Goal: Transaction & Acquisition: Purchase product/service

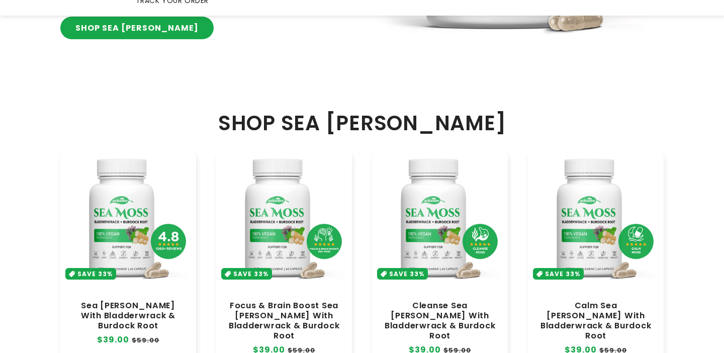
scroll to position [465, 0]
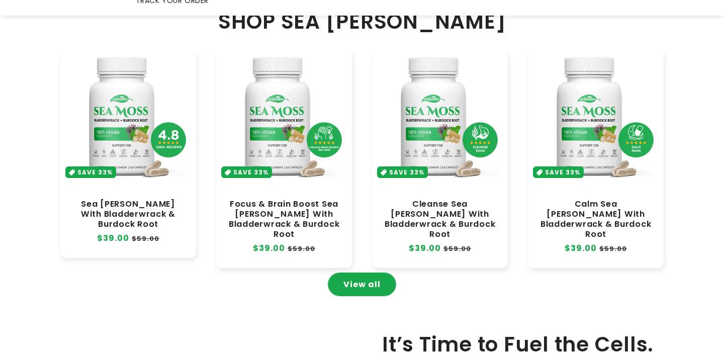
click at [348, 273] on link "View all" at bounding box center [361, 284] width 67 height 23
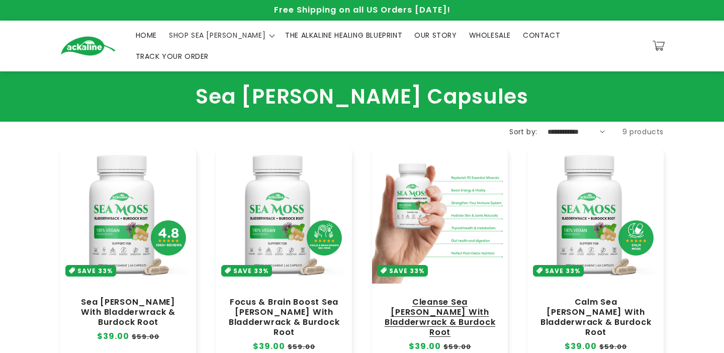
click at [420, 297] on link "Cleanse Sea [PERSON_NAME] With Bladderwrack & Burdock Root" at bounding box center [440, 317] width 116 height 41
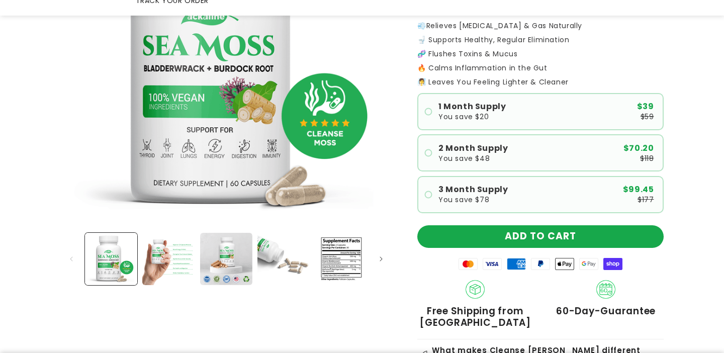
scroll to position [265, 0]
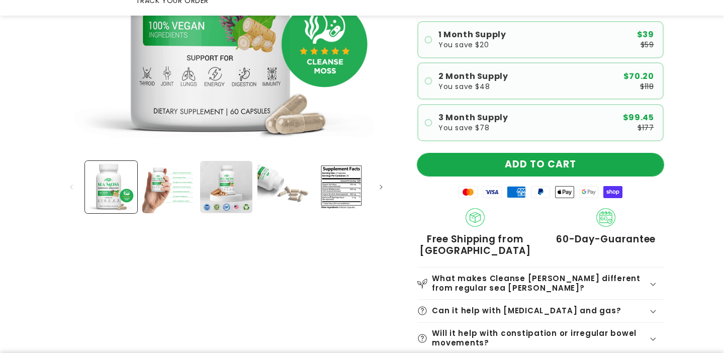
click at [536, 153] on button "ADD TO CART" at bounding box center [540, 164] width 246 height 23
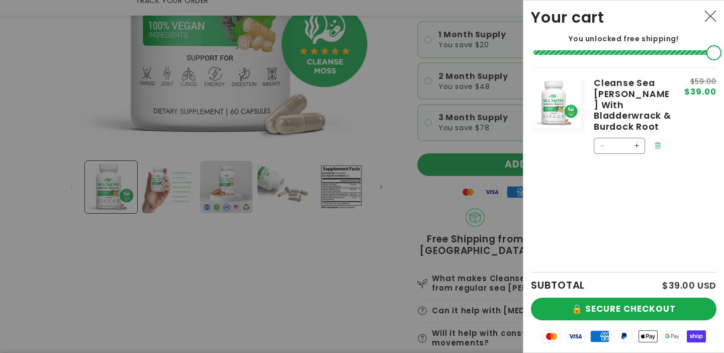
click at [659, 142] on icon "Remove Cleanse Sea Moss With Bladderwrack & Burdock Root" at bounding box center [658, 146] width 8 height 8
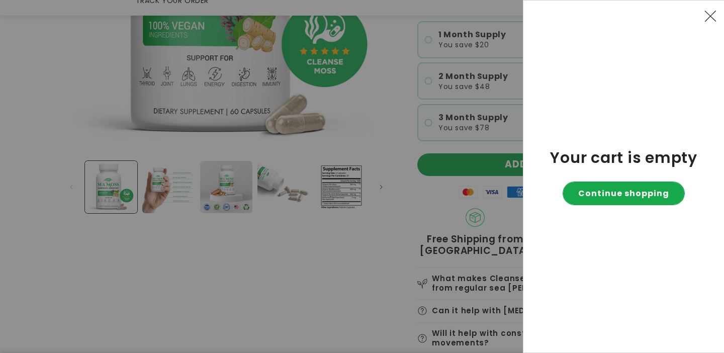
click at [609, 193] on link "Continue shopping" at bounding box center [623, 193] width 121 height 23
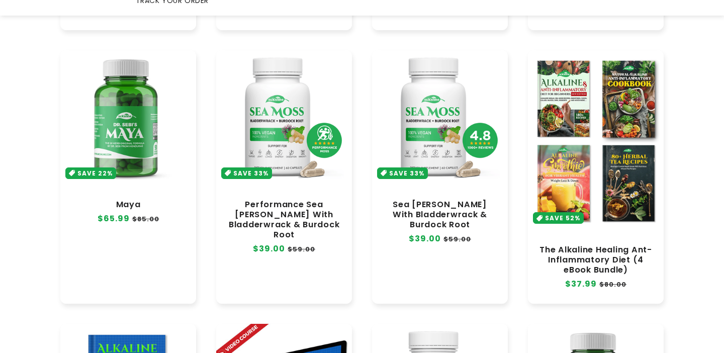
scroll to position [597, 0]
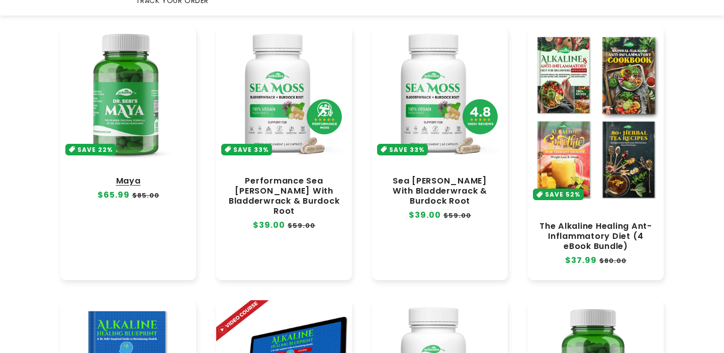
click at [111, 176] on link "Maya" at bounding box center [128, 181] width 116 height 10
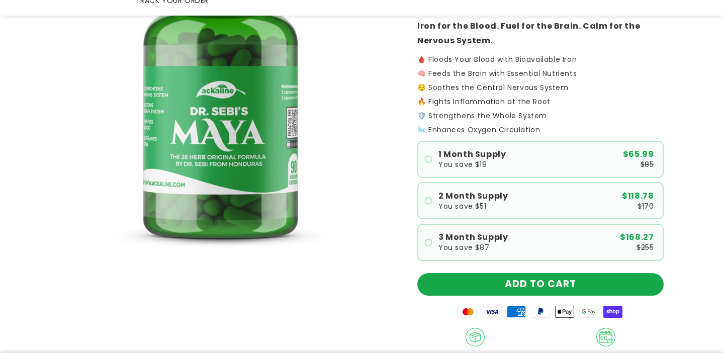
scroll to position [198, 0]
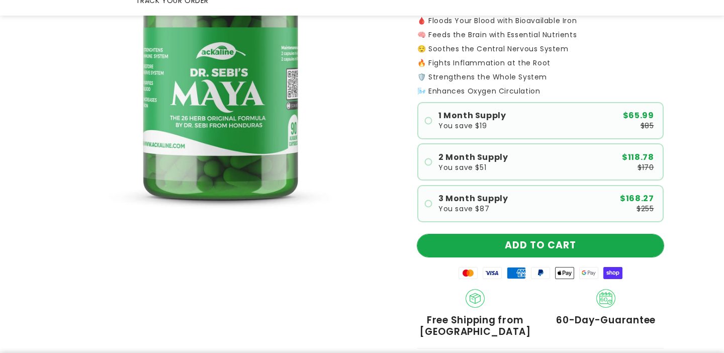
click at [522, 237] on button "ADD TO CART" at bounding box center [540, 245] width 246 height 23
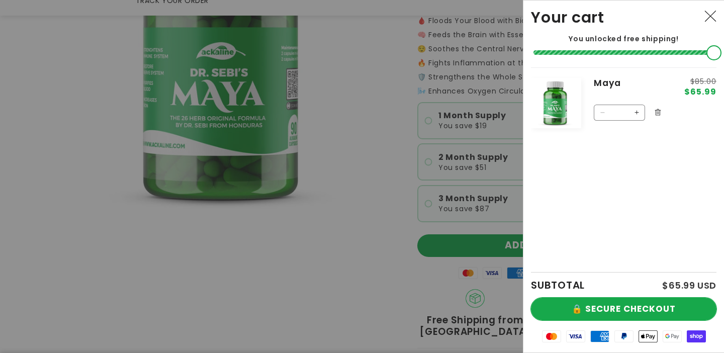
click at [634, 305] on button "🔒 SECURE CHECKOUT" at bounding box center [623, 308] width 185 height 23
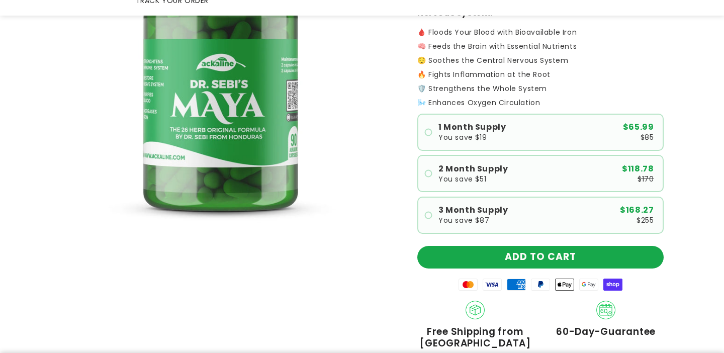
scroll to position [199, 0]
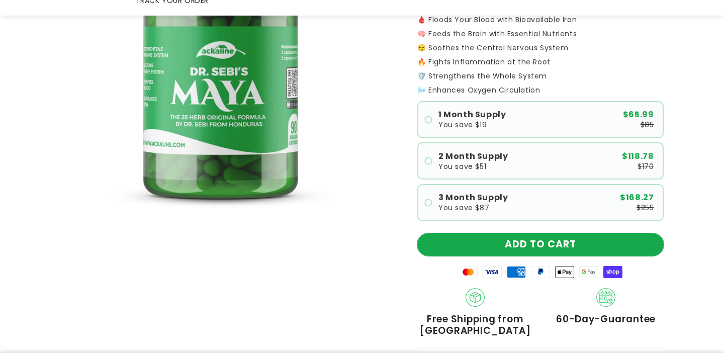
click at [576, 233] on button "ADD TO CART" at bounding box center [540, 244] width 246 height 23
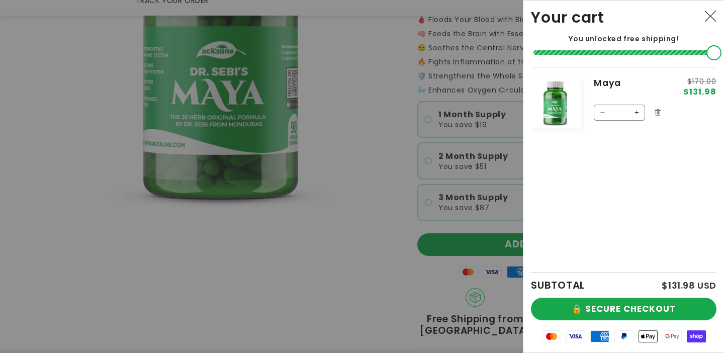
click at [603, 111] on button "Decrease quantity for [PERSON_NAME]" at bounding box center [602, 113] width 16 height 16
type input "*"
click at [636, 314] on button "🔒 SECURE CHECKOUT" at bounding box center [623, 308] width 185 height 23
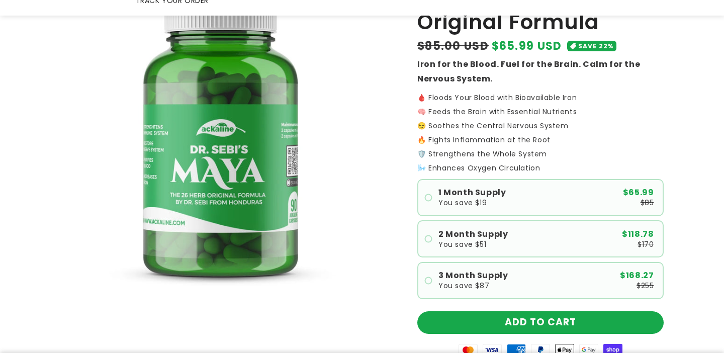
scroll to position [139, 0]
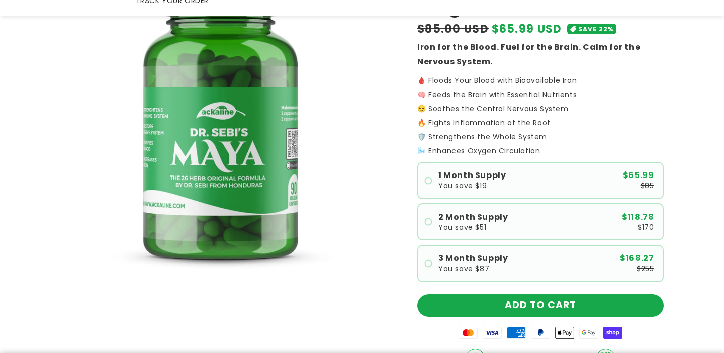
scroll to position [205, 0]
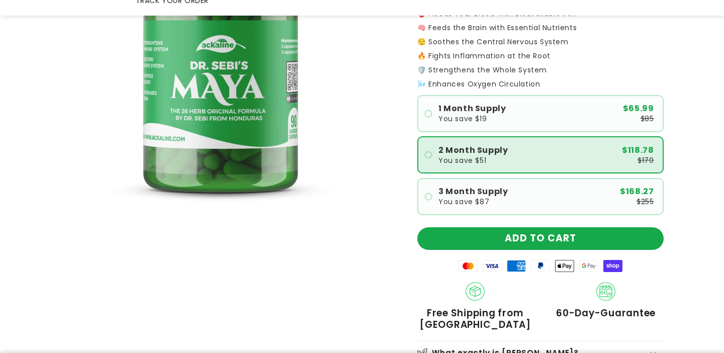
click at [474, 146] on span "2 Month Supply" at bounding box center [472, 150] width 69 height 8
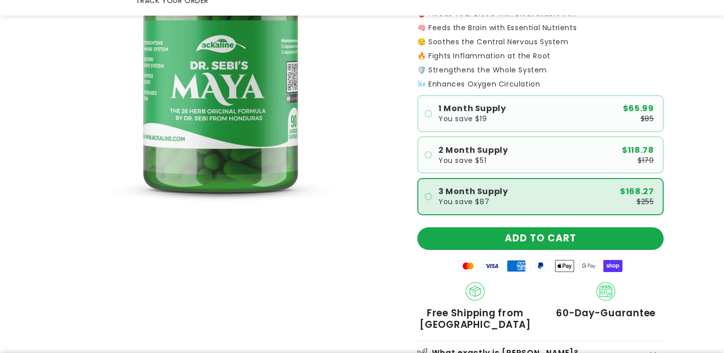
click at [473, 198] on span "You save $87" at bounding box center [463, 201] width 51 height 7
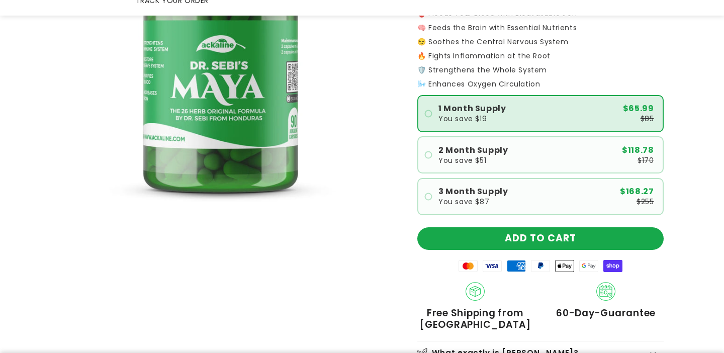
click at [495, 105] on span "1 Month Supply" at bounding box center [471, 109] width 67 height 8
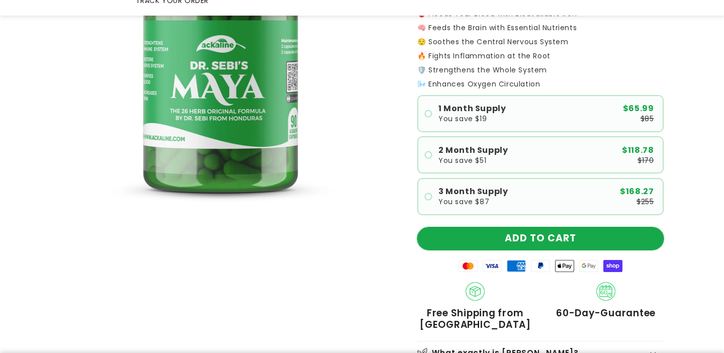
click at [521, 227] on button "ADD TO CART" at bounding box center [540, 238] width 246 height 23
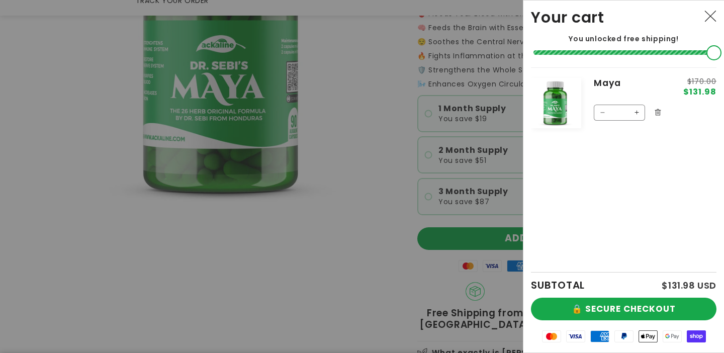
click at [604, 113] on button "Decrease quantity for [PERSON_NAME]" at bounding box center [602, 113] width 16 height 16
type input "*"
click at [707, 22] on button "Close" at bounding box center [710, 17] width 22 height 22
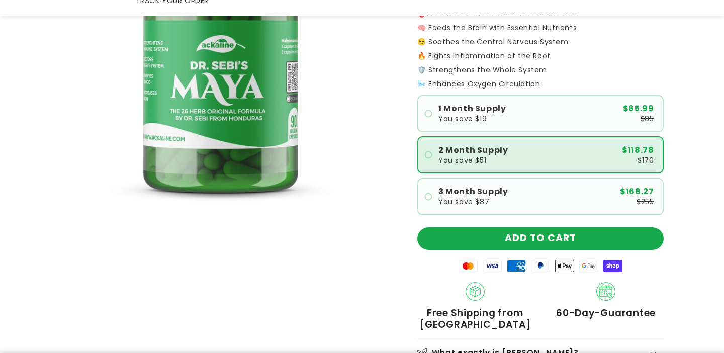
click at [540, 146] on div "2 Month Supply You save $51 $118.78 $170" at bounding box center [546, 155] width 216 height 18
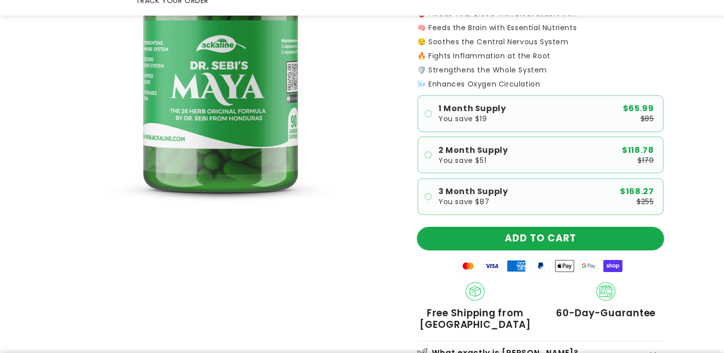
click at [534, 227] on button "ADD TO CART" at bounding box center [540, 238] width 246 height 23
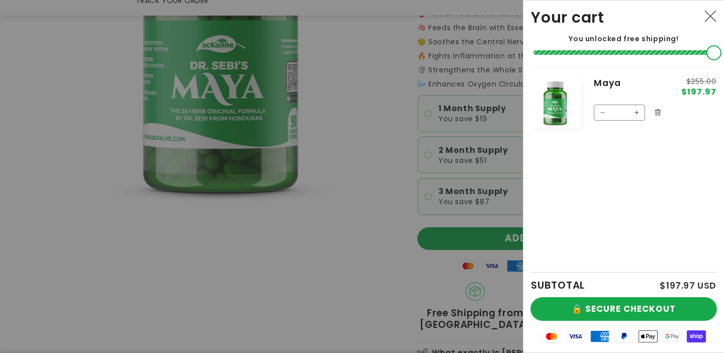
click at [617, 305] on button "🔒 SECURE CHECKOUT" at bounding box center [623, 308] width 185 height 23
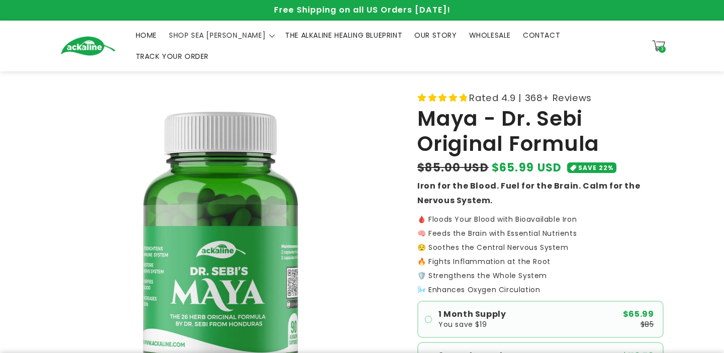
click at [660, 46] on div "3 3 items" at bounding box center [661, 49] width 7 height 7
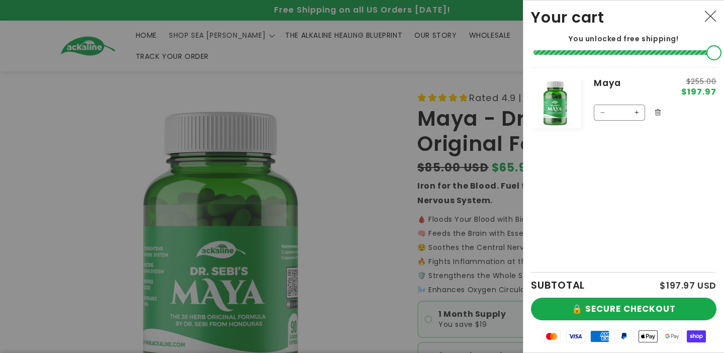
click at [601, 111] on button "Decrease quantity for Maya" at bounding box center [602, 113] width 16 height 16
type input "*"
click at [602, 112] on button "Decrease quantity for Maya" at bounding box center [602, 113] width 16 height 16
type input "*"
click at [657, 114] on form "Product image Product Total Quantity Maya" at bounding box center [623, 101] width 185 height 68
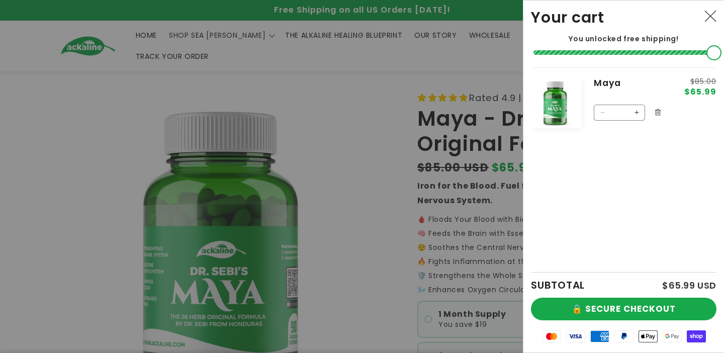
click at [709, 11] on icon "Close" at bounding box center [710, 16] width 12 height 12
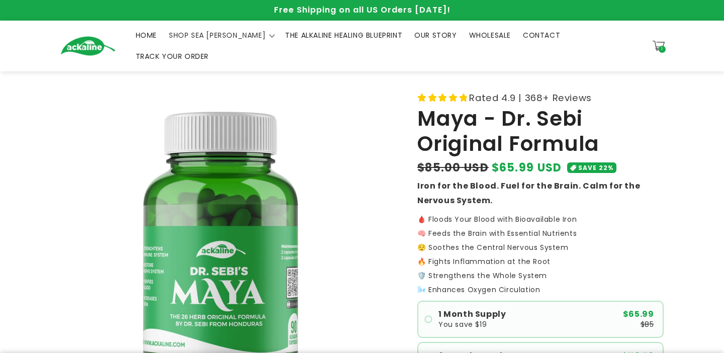
scroll to position [136, 0]
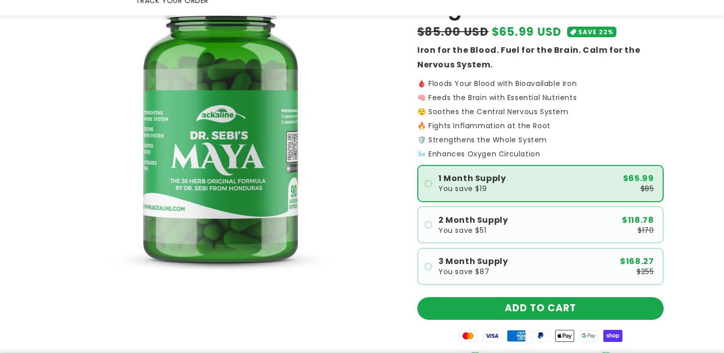
click at [532, 174] on div "1 Month Supply You save $19 $65.99 $85" at bounding box center [546, 183] width 216 height 18
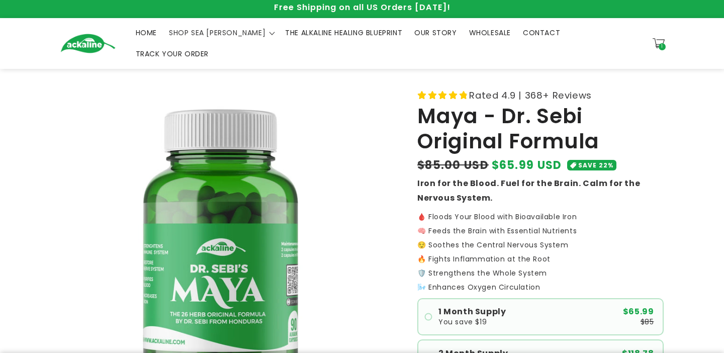
scroll to position [0, 0]
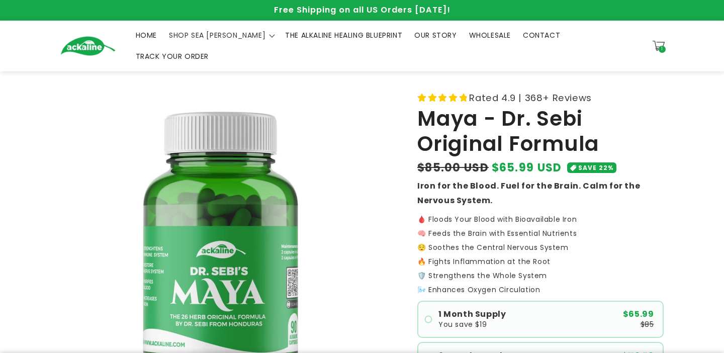
scroll to position [22, 0]
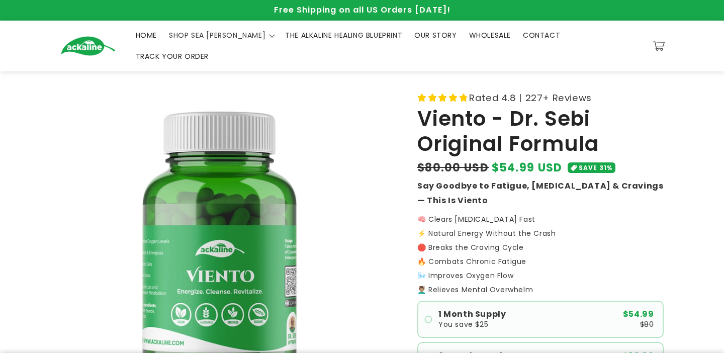
scroll to position [55, 0]
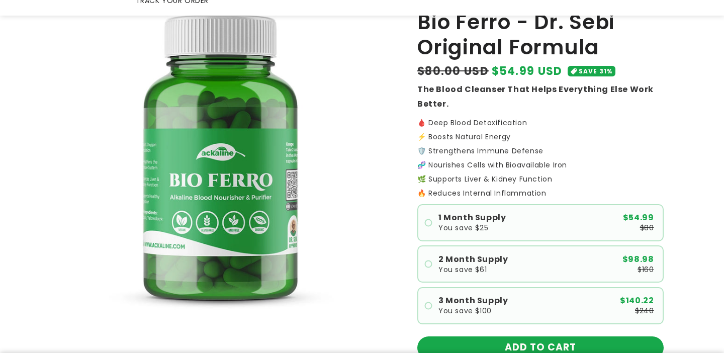
scroll to position [130, 0]
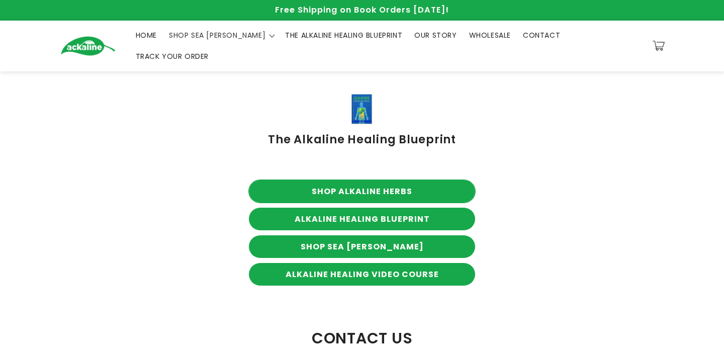
click at [374, 180] on link "SHOP ALKALINE HERBS" at bounding box center [362, 191] width 226 height 23
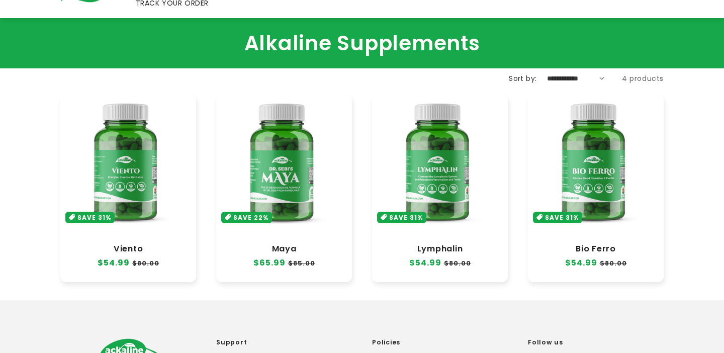
scroll to position [77, 0]
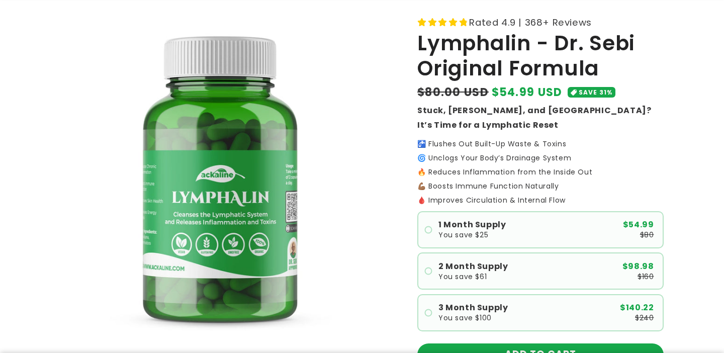
scroll to position [129, 0]
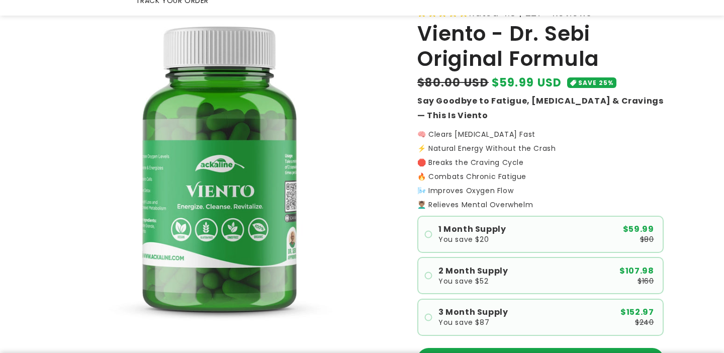
scroll to position [92, 0]
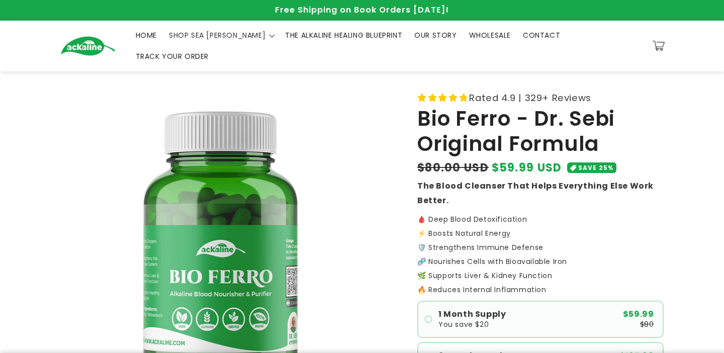
scroll to position [39, 0]
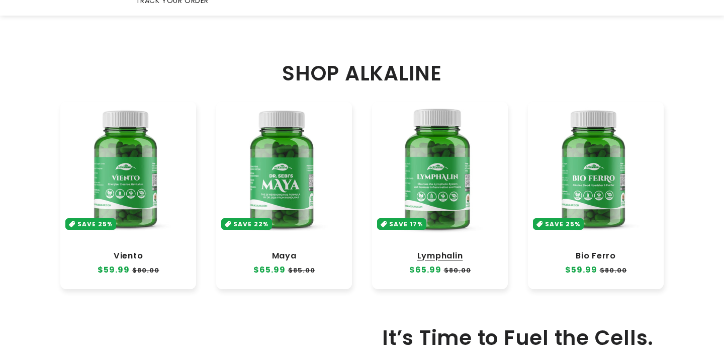
scroll to position [463, 0]
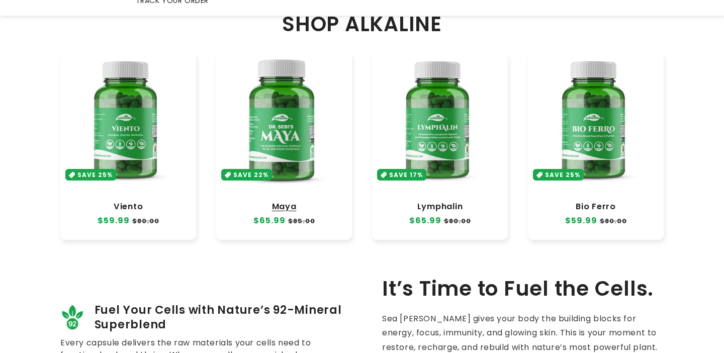
click at [301, 201] on link "Maya" at bounding box center [284, 206] width 116 height 10
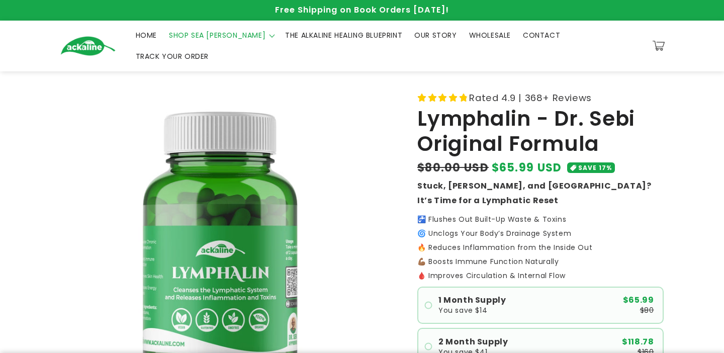
click at [205, 32] on summary "SHOP SEA [PERSON_NAME]" at bounding box center [221, 35] width 116 height 21
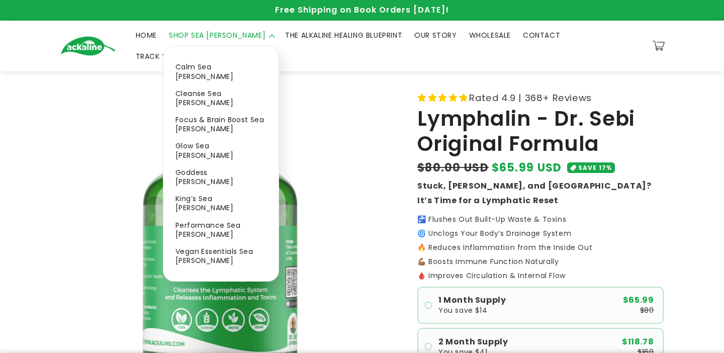
click at [205, 39] on span "SHOP SEA MOSS" at bounding box center [217, 35] width 96 height 9
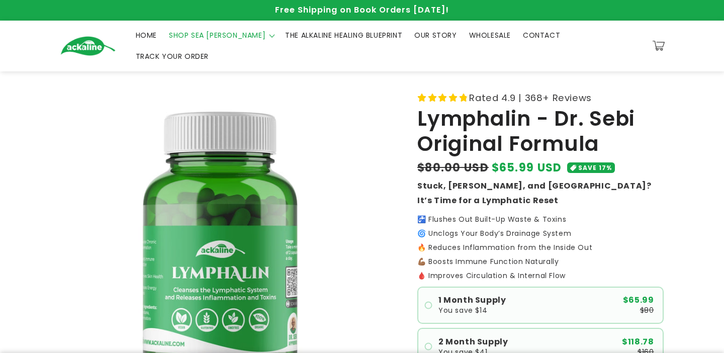
click at [198, 40] on span "SHOP SEA MOSS" at bounding box center [217, 35] width 96 height 9
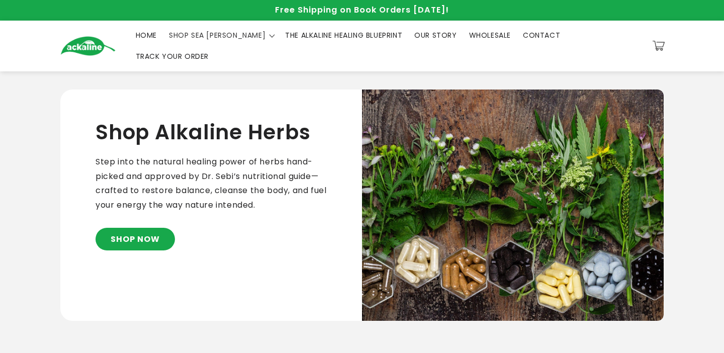
click at [143, 31] on link "HOME" at bounding box center [146, 35] width 33 height 21
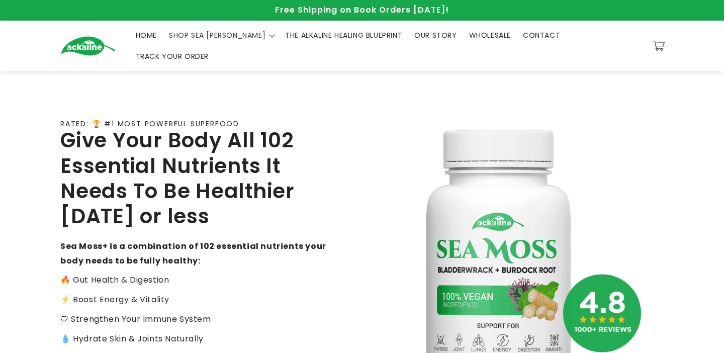
click at [414, 38] on span "OUR STORY" at bounding box center [435, 35] width 42 height 9
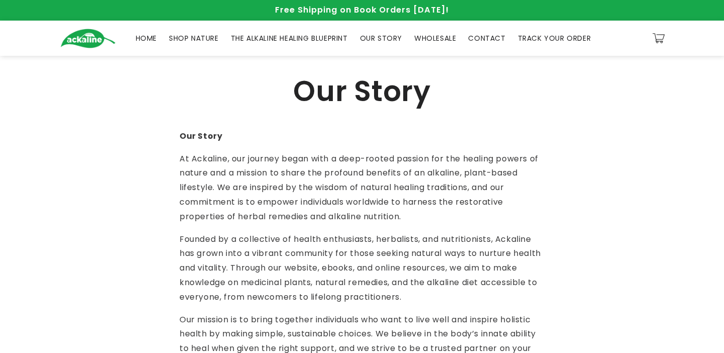
click at [444, 42] on span "WHOLESALE" at bounding box center [435, 38] width 42 height 9
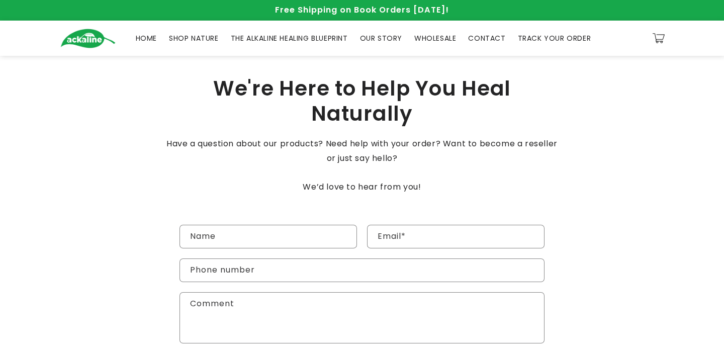
click at [498, 39] on span "CONTACT" at bounding box center [486, 38] width 37 height 9
click at [177, 37] on span "SHOP NATURE" at bounding box center [194, 38] width 50 height 9
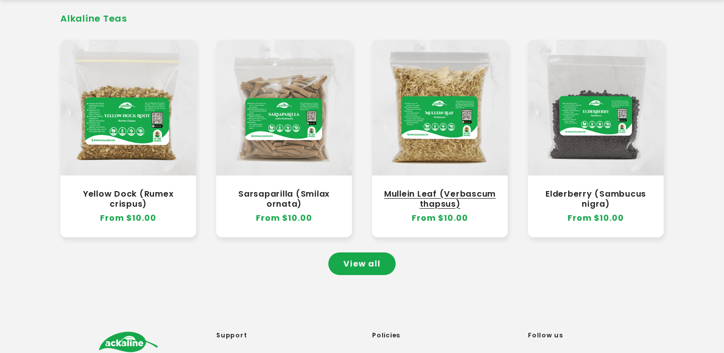
scroll to position [917, 0]
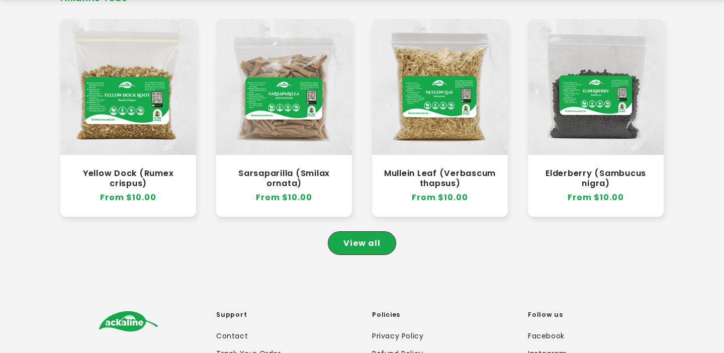
click at [355, 233] on link "View all" at bounding box center [361, 243] width 67 height 23
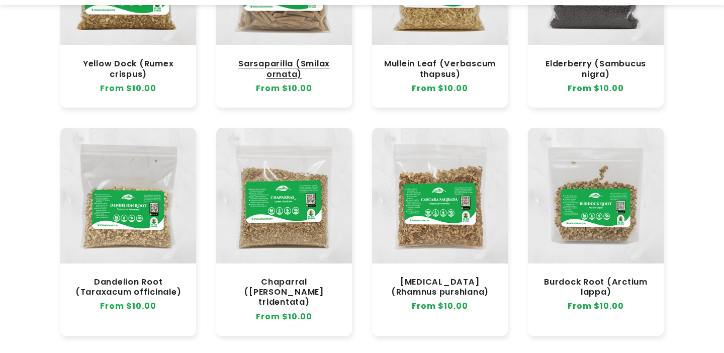
scroll to position [277, 0]
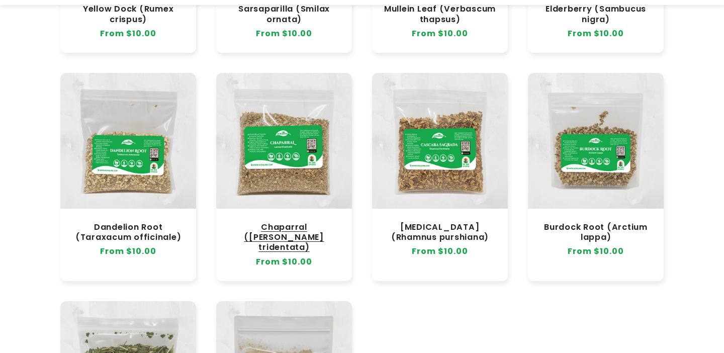
click at [273, 222] on link "Chaparral ([PERSON_NAME] tridentata)" at bounding box center [284, 237] width 116 height 30
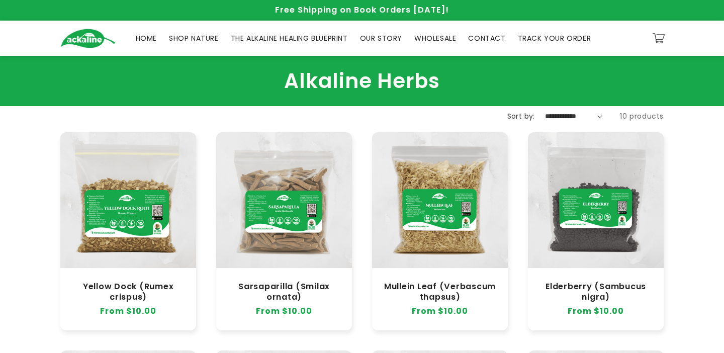
click at [202, 41] on span "SHOP NATURE" at bounding box center [194, 38] width 50 height 9
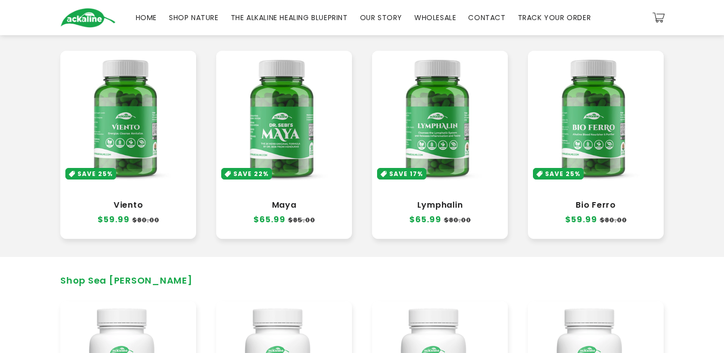
scroll to position [196, 0]
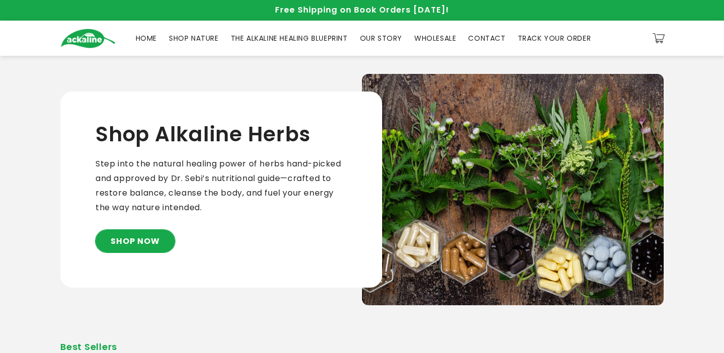
click at [150, 246] on link "SHOP NOW" at bounding box center [134, 241] width 79 height 23
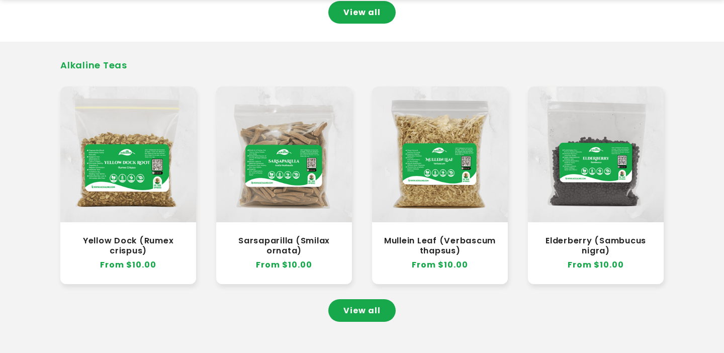
scroll to position [911, 0]
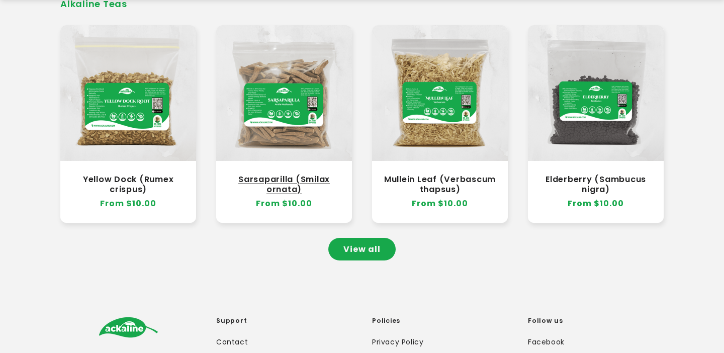
click at [279, 174] on link "Sarsaparilla (Smilax ornata)" at bounding box center [284, 184] width 116 height 20
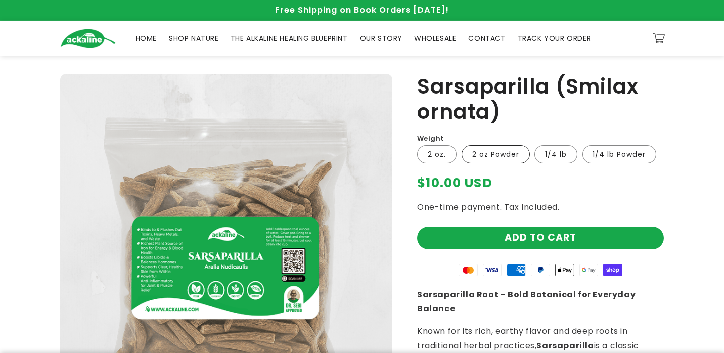
click at [500, 159] on label "2 oz Powder Variant sold out or unavailable" at bounding box center [495, 154] width 68 height 18
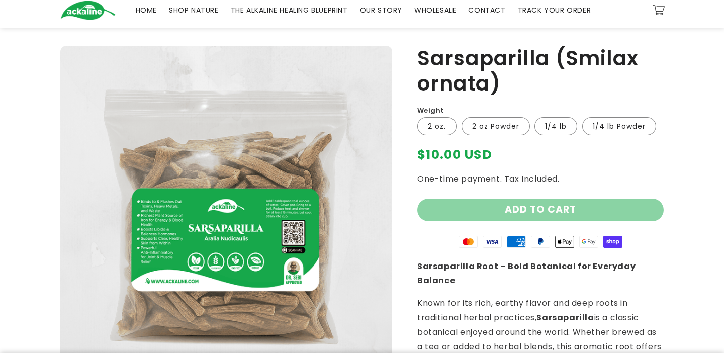
scroll to position [44, 0]
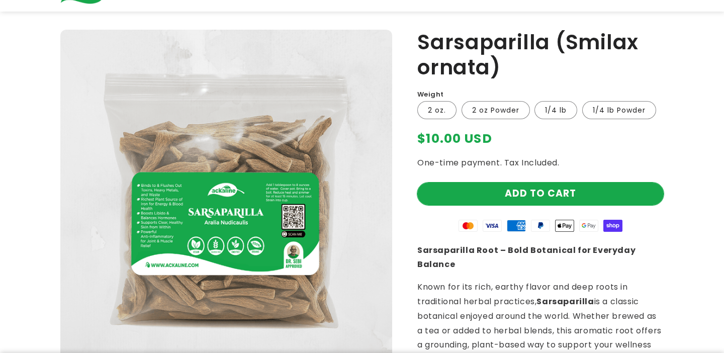
click at [517, 200] on button "Add to cart" at bounding box center [540, 193] width 246 height 23
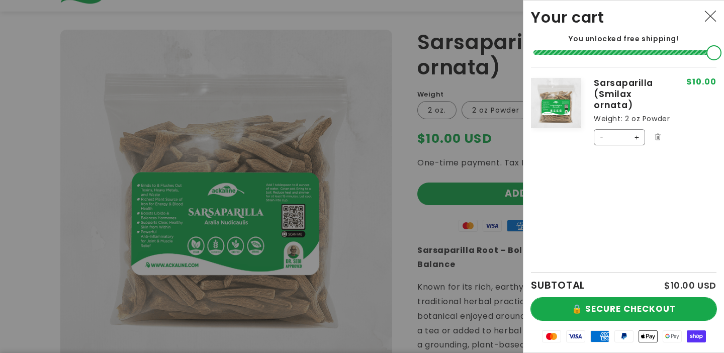
click at [629, 302] on button "🔒 SECURE CHECKOUT" at bounding box center [623, 308] width 185 height 23
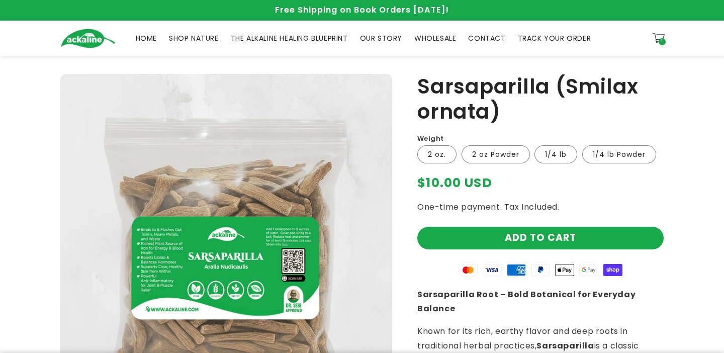
click at [205, 36] on span "SHOP NATURE" at bounding box center [194, 38] width 50 height 9
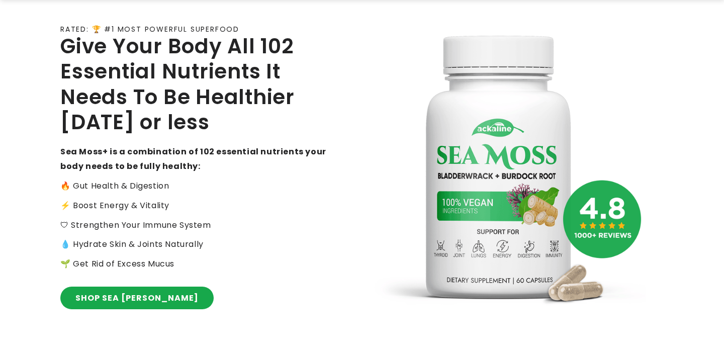
scroll to position [167, 0]
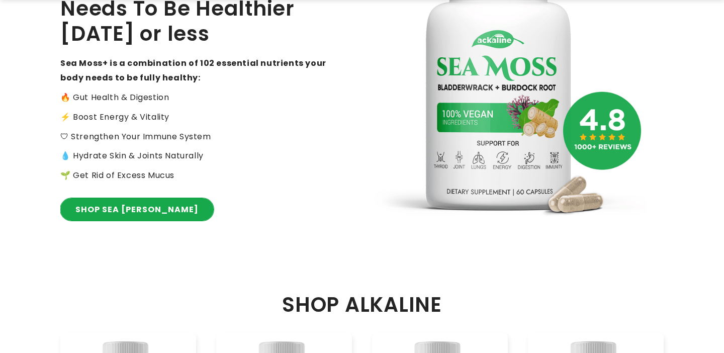
click at [117, 206] on link "SHOP SEA MOSS" at bounding box center [136, 209] width 153 height 23
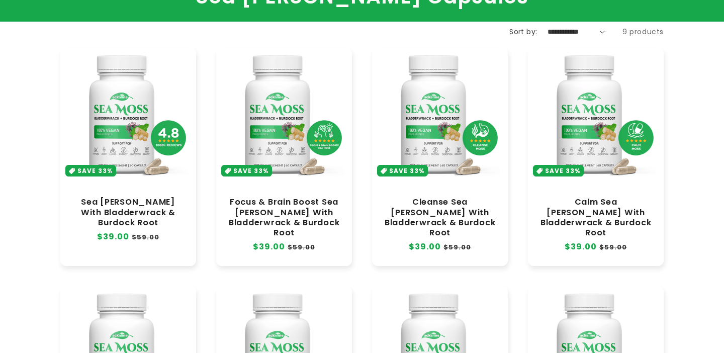
scroll to position [167, 0]
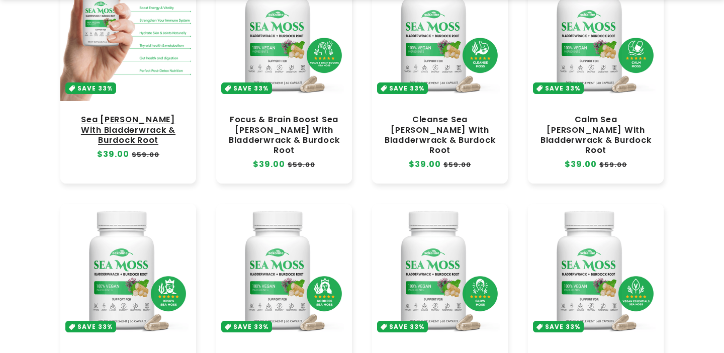
click at [132, 133] on link "Sea [PERSON_NAME] With Bladderwrack & Burdock Root" at bounding box center [128, 130] width 116 height 30
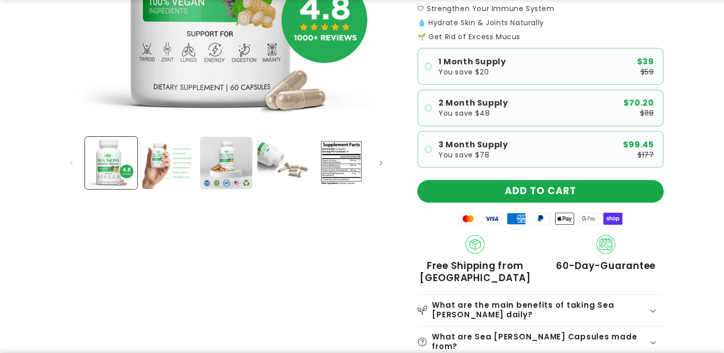
scroll to position [316, 0]
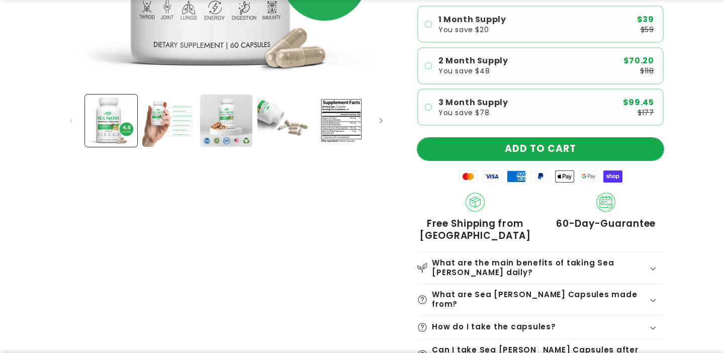
click at [500, 156] on button "ADD TO CART" at bounding box center [540, 149] width 246 height 23
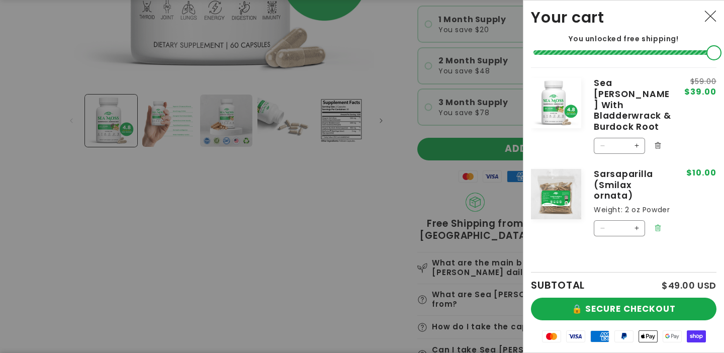
click at [659, 224] on icon "Remove Sarsaparilla (Smilax ornata) - 2 oz Powder" at bounding box center [657, 227] width 6 height 7
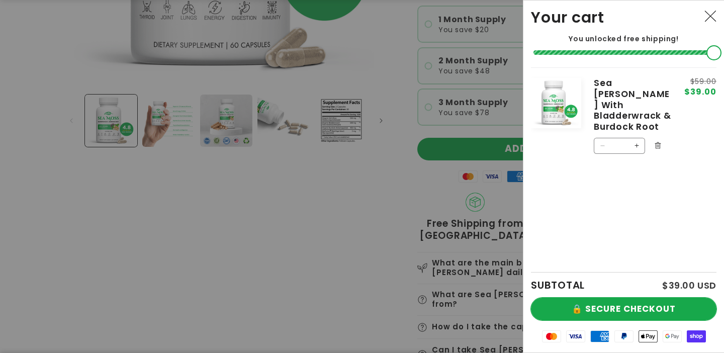
click at [627, 308] on button "🔒 SECURE CHECKOUT" at bounding box center [623, 308] width 185 height 23
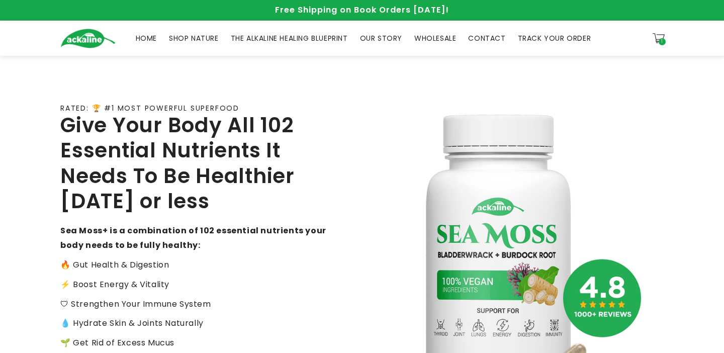
click at [180, 41] on span "SHOP NATURE" at bounding box center [194, 38] width 50 height 9
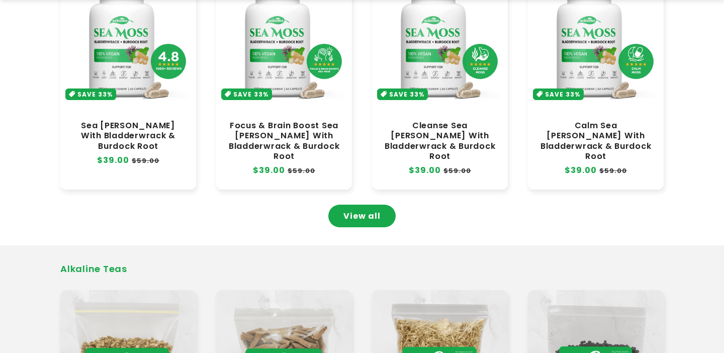
scroll to position [682, 0]
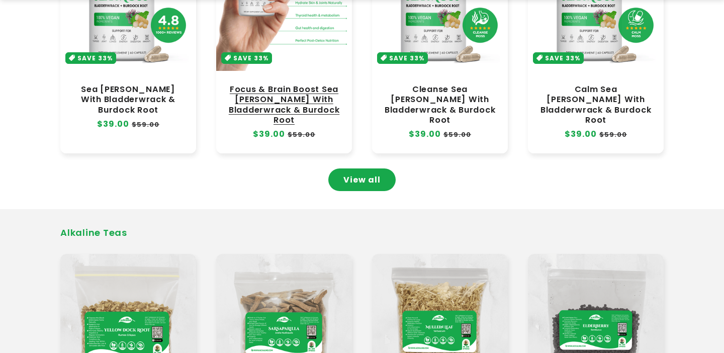
click at [293, 109] on link "Focus & Brain Boost Sea Moss With Bladderwrack & Burdock Root" at bounding box center [284, 104] width 116 height 41
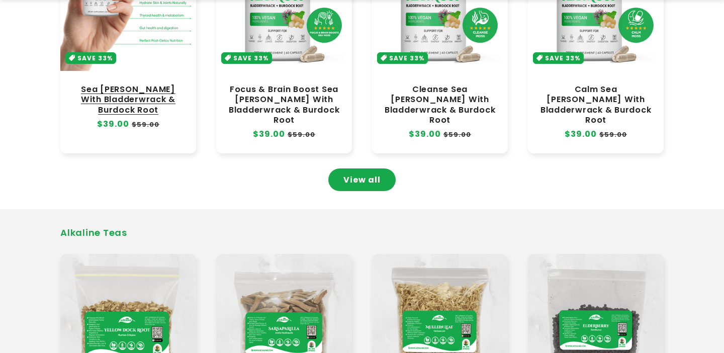
click at [137, 115] on link "Sea [PERSON_NAME] With Bladderwrack & Burdock Root" at bounding box center [128, 99] width 116 height 30
click at [128, 91] on link "Sea [PERSON_NAME] With Bladderwrack & Burdock Root" at bounding box center [128, 99] width 116 height 30
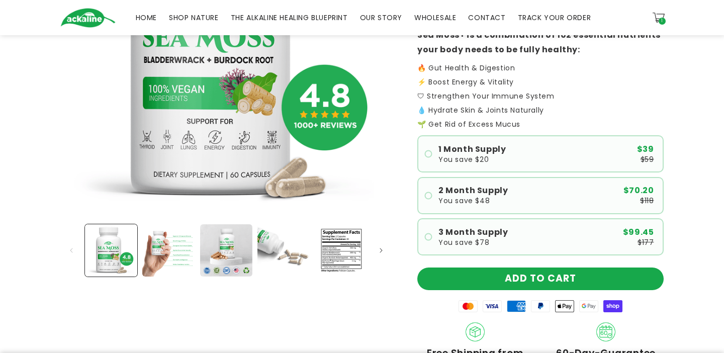
scroll to position [168, 0]
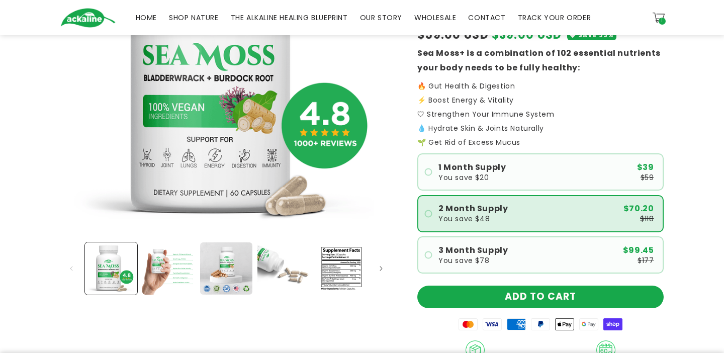
click at [463, 209] on span "2 Month Supply" at bounding box center [472, 208] width 69 height 8
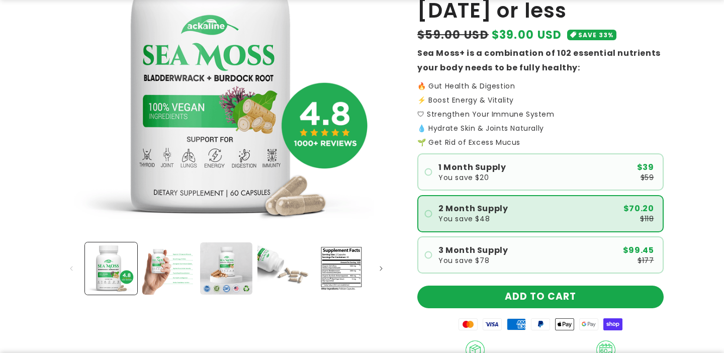
scroll to position [295, 0]
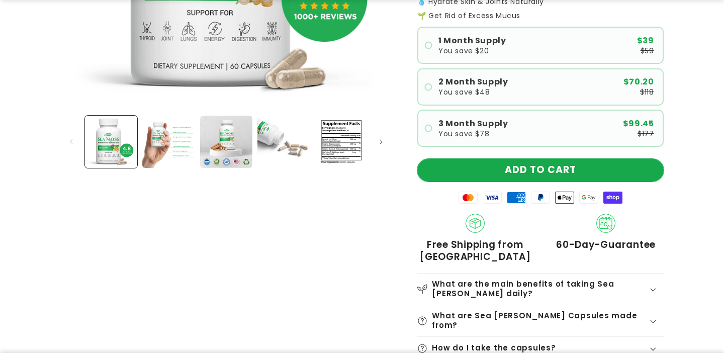
click at [505, 174] on button "ADD TO CART" at bounding box center [540, 170] width 246 height 23
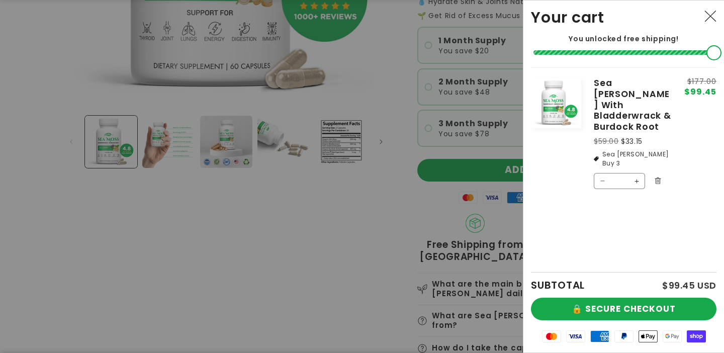
click at [603, 173] on button "Decrease quantity for Sea Moss With Bladderwrack &amp; Burdock Root" at bounding box center [602, 181] width 16 height 16
type input "*"
click at [619, 310] on button "🔒 SECURE CHECKOUT" at bounding box center [623, 308] width 185 height 23
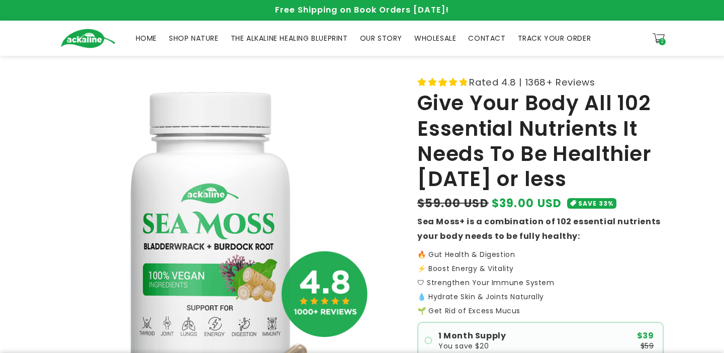
click at [154, 39] on span "HOME" at bounding box center [146, 38] width 21 height 9
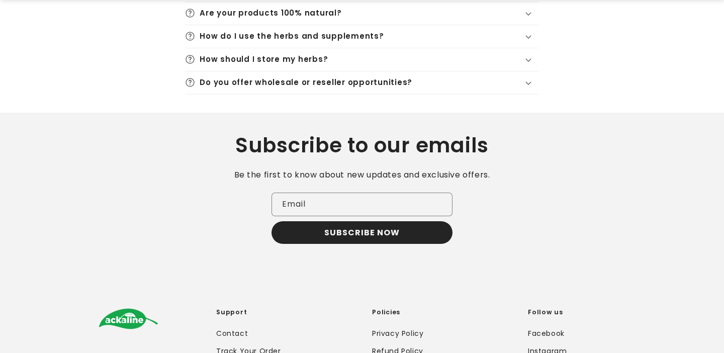
scroll to position [1850, 0]
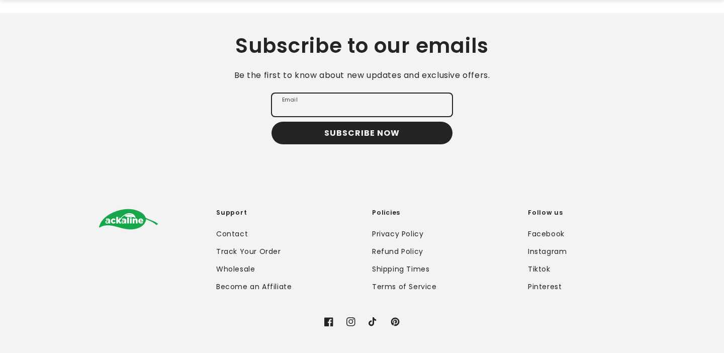
click at [310, 101] on input "Email" at bounding box center [362, 104] width 180 height 23
click at [225, 104] on div "Email SUBSCRIBE NOW" at bounding box center [361, 118] width 633 height 51
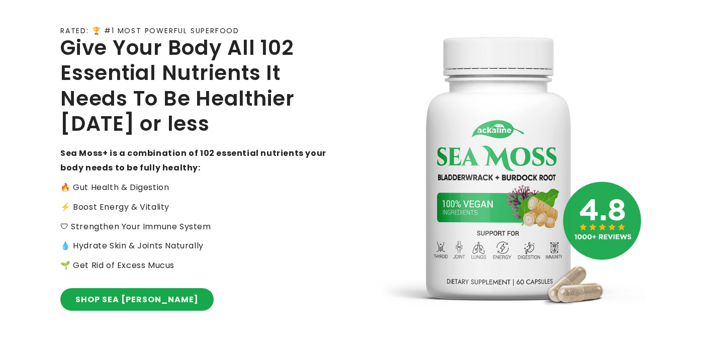
scroll to position [0, 0]
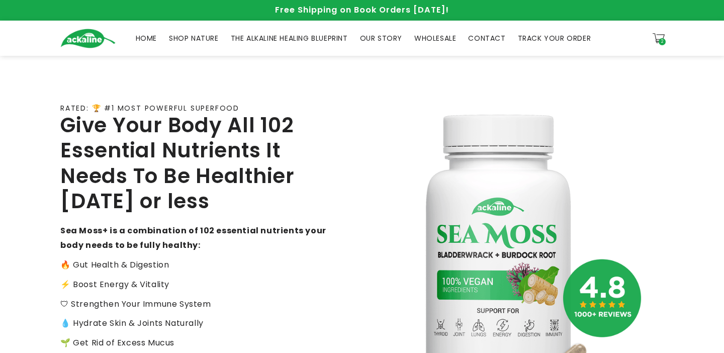
click at [194, 37] on span "SHOP NATURE" at bounding box center [194, 38] width 50 height 9
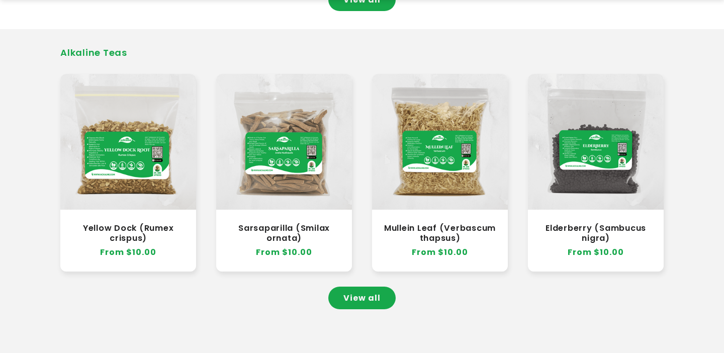
scroll to position [946, 0]
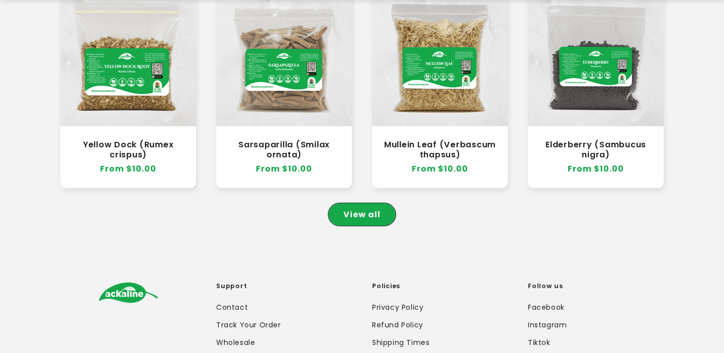
click at [367, 208] on link "View all" at bounding box center [361, 214] width 67 height 23
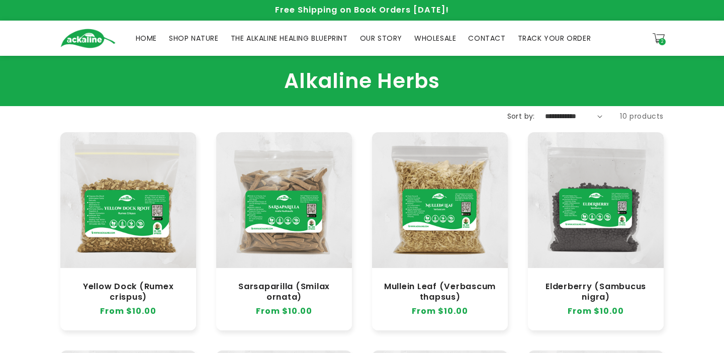
click at [213, 41] on span "SHOP NATURE" at bounding box center [194, 38] width 50 height 9
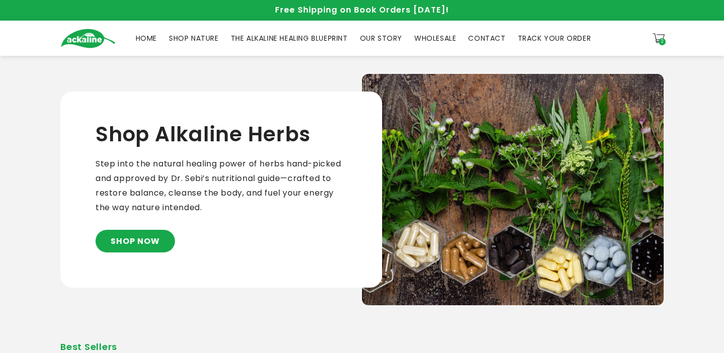
click at [301, 39] on span "THE ALKALINE HEALING BLUEPRINT" at bounding box center [289, 38] width 117 height 9
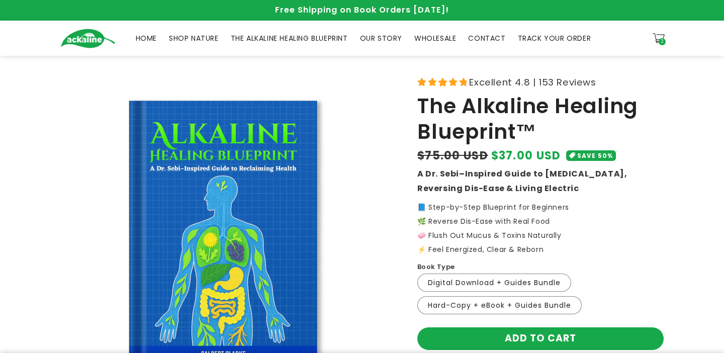
click at [389, 46] on link "OUR STORY" at bounding box center [381, 38] width 54 height 21
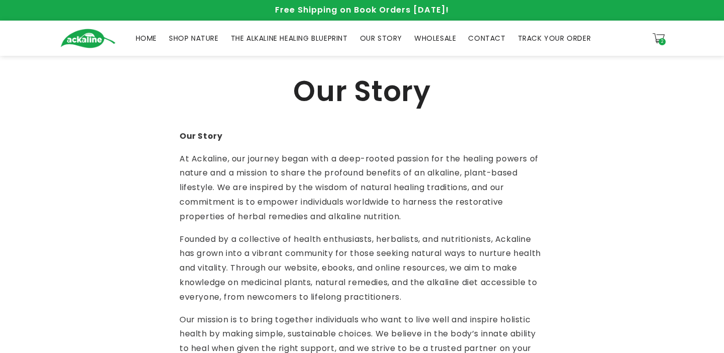
click at [441, 35] on span "WHOLESALE" at bounding box center [435, 38] width 42 height 9
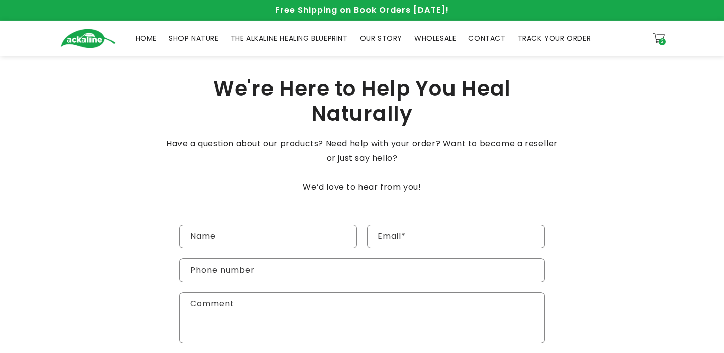
click at [492, 34] on span "CONTACT" at bounding box center [486, 38] width 37 height 9
click at [540, 45] on link "TRACK YOUR ORDER" at bounding box center [553, 38] width 85 height 21
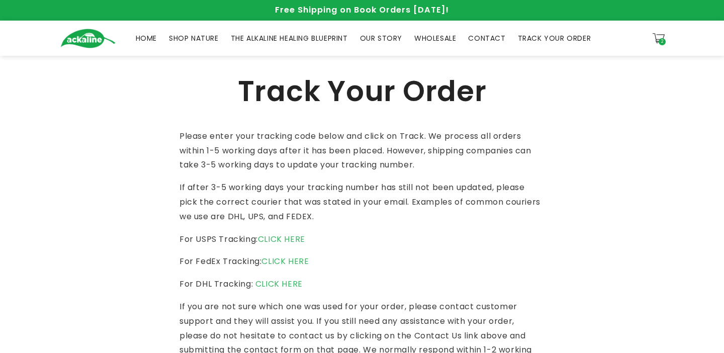
click at [281, 43] on link "THE ALKALINE HEALING BLUEPRINT" at bounding box center [289, 38] width 129 height 21
